Goal: Information Seeking & Learning: Learn about a topic

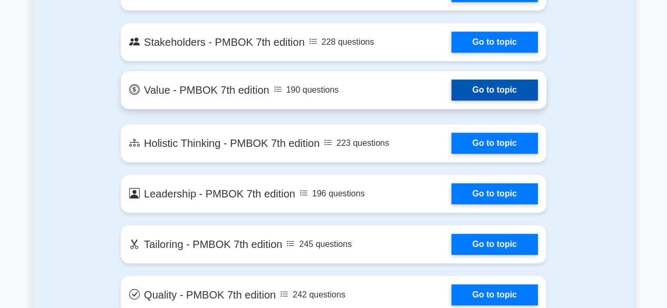
scroll to position [2227, 0]
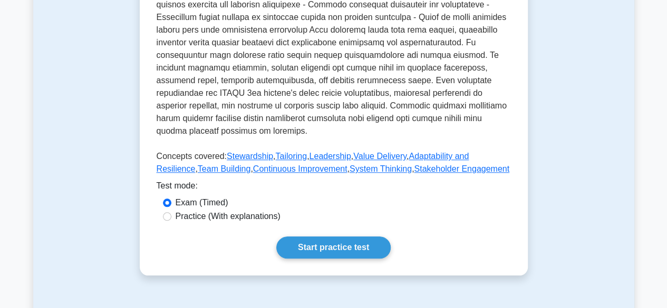
scroll to position [438, 0]
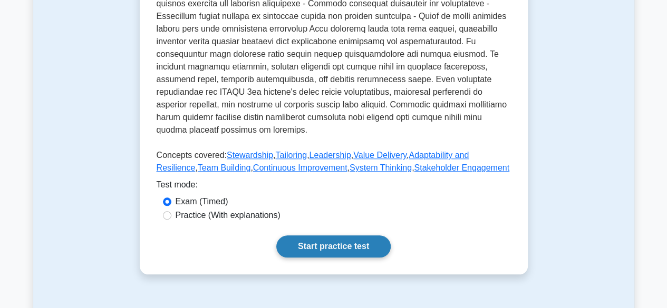
click at [331, 236] on link "Start practice test" at bounding box center [333, 247] width 114 height 22
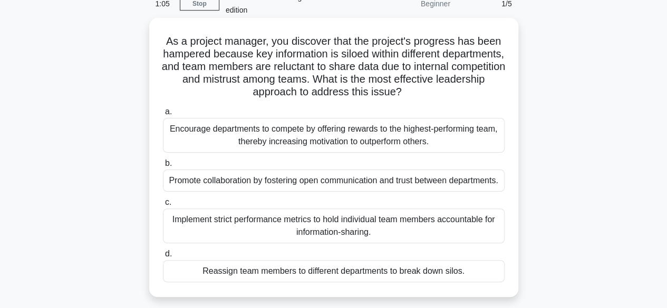
scroll to position [85, 0]
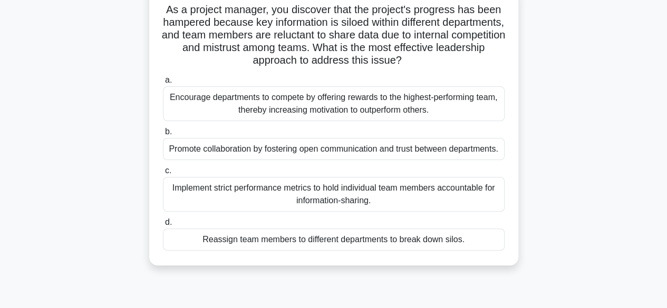
click at [329, 160] on div "Promote collaboration by fostering open communication and trust between departm…" at bounding box center [334, 149] width 342 height 22
click at [163, 135] on input "b. Promote collaboration by fostering open communication and trust between depa…" at bounding box center [163, 132] width 0 height 7
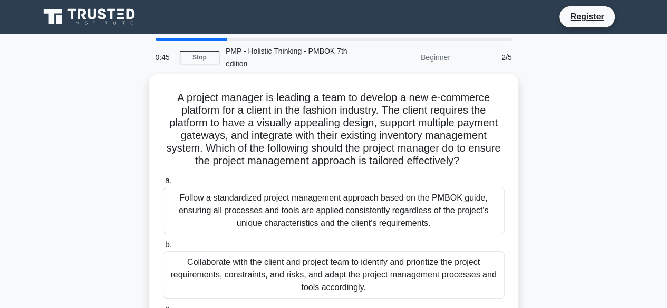
scroll to position [0, 0]
